Goal: Information Seeking & Learning: Learn about a topic

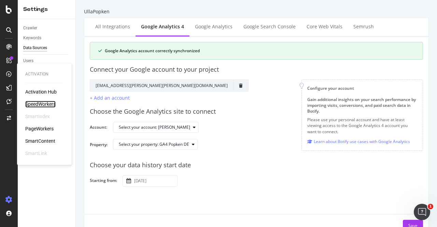
click at [33, 103] on div "SpeedWorkers" at bounding box center [40, 104] width 30 height 7
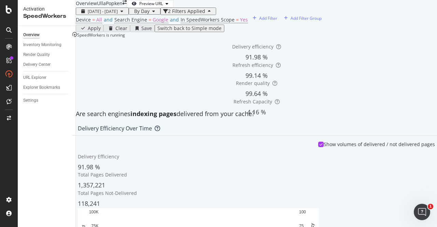
scroll to position [108, 0]
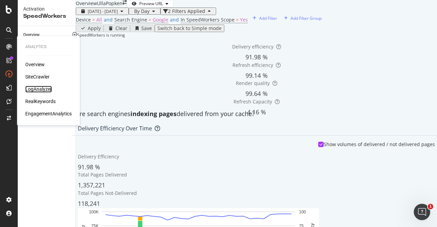
click at [37, 88] on div "LogAnalyzer" at bounding box center [38, 89] width 27 height 7
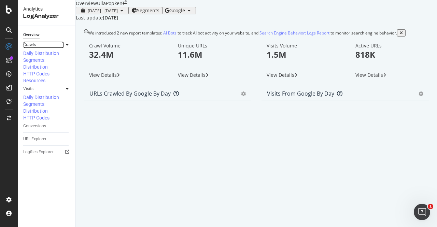
click at [36, 45] on link "Crawls" at bounding box center [43, 44] width 41 height 7
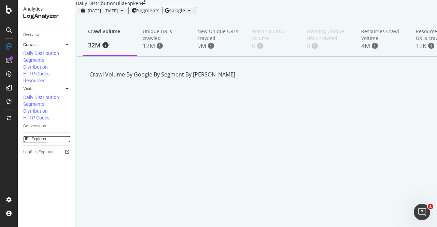
click at [35, 136] on div "URL Explorer" at bounding box center [34, 139] width 23 height 7
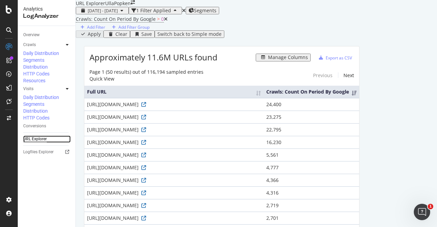
scroll to position [73, 0]
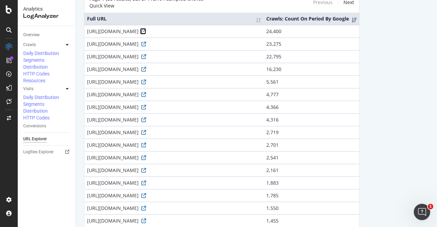
click at [146, 34] on icon at bounding box center [143, 31] width 5 height 5
click at [146, 84] on icon at bounding box center [143, 82] width 5 height 5
click at [146, 198] on icon at bounding box center [143, 195] width 5 height 5
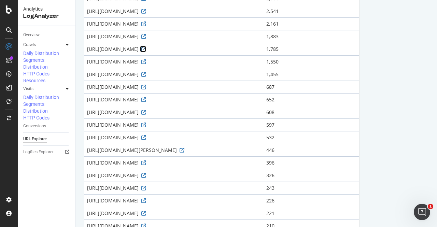
scroll to position [220, 0]
click at [146, 212] on icon at bounding box center [143, 213] width 5 height 5
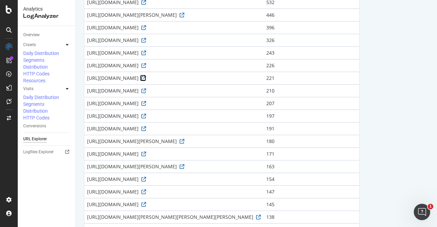
scroll to position [355, 0]
click at [69, 44] on div at bounding box center [67, 44] width 7 height 7
click at [44, 67] on div "Segments Distribution" at bounding box center [43, 64] width 41 height 14
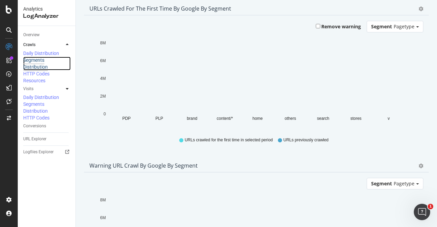
scroll to position [178, 0]
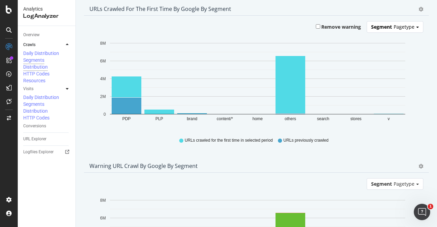
click at [401, 30] on span "Pagetype" at bounding box center [404, 27] width 21 height 6
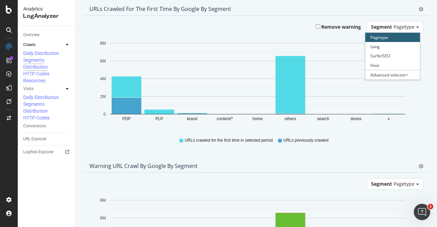
click at [422, 44] on div "Remove warning Segment Pagetype Pagetype Lang SurferSEO Host Advanced selector …" at bounding box center [256, 84] width 345 height 137
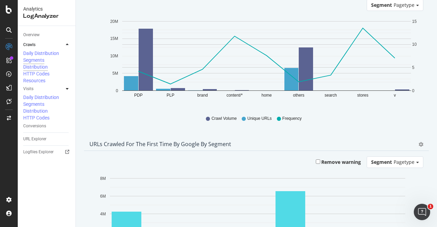
scroll to position [0, 0]
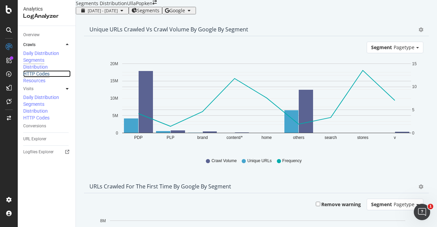
click at [30, 77] on div "HTTP Codes" at bounding box center [36, 73] width 26 height 7
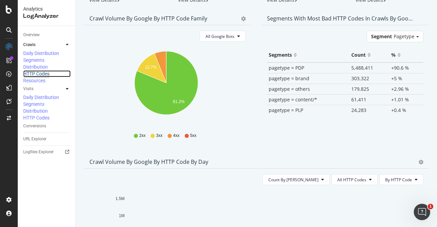
scroll to position [61, 0]
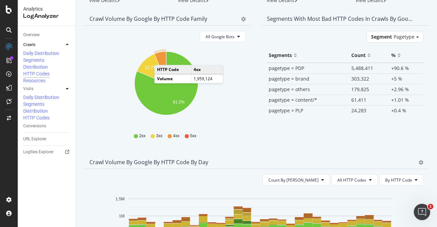
click at [161, 78] on icon "A chart." at bounding box center [160, 68] width 12 height 32
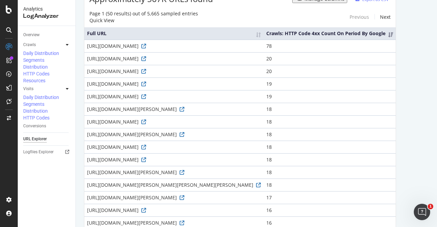
scroll to position [59, 0]
